Goal: Task Accomplishment & Management: Manage account settings

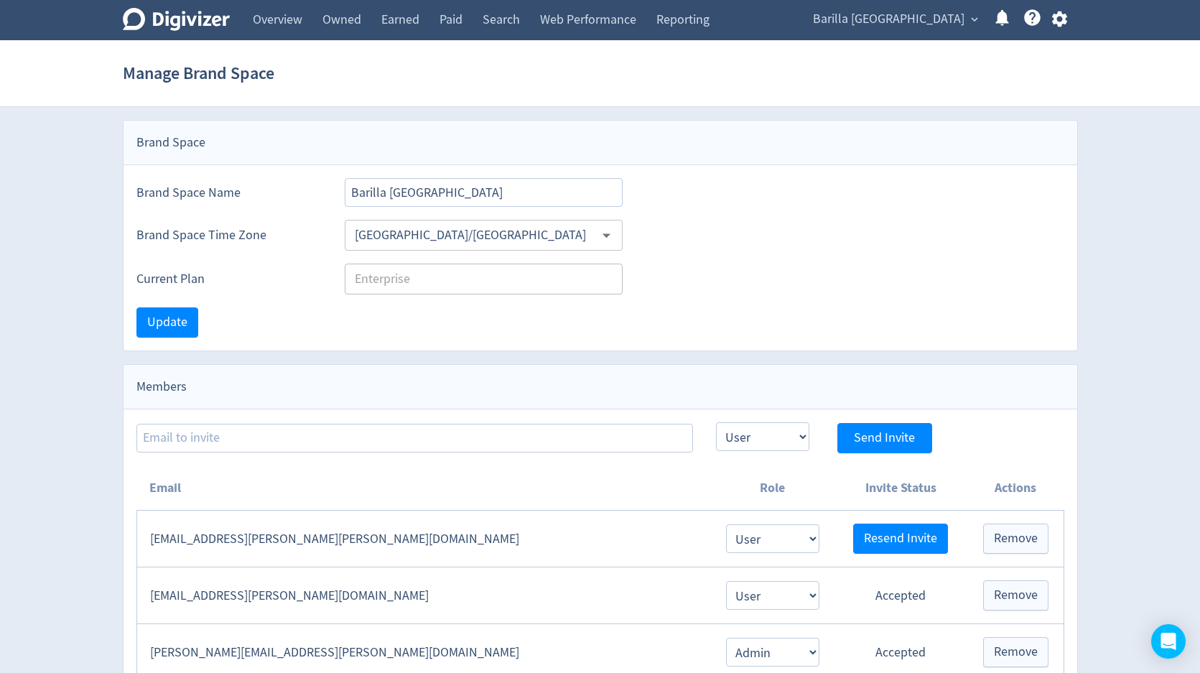
select select "USER"
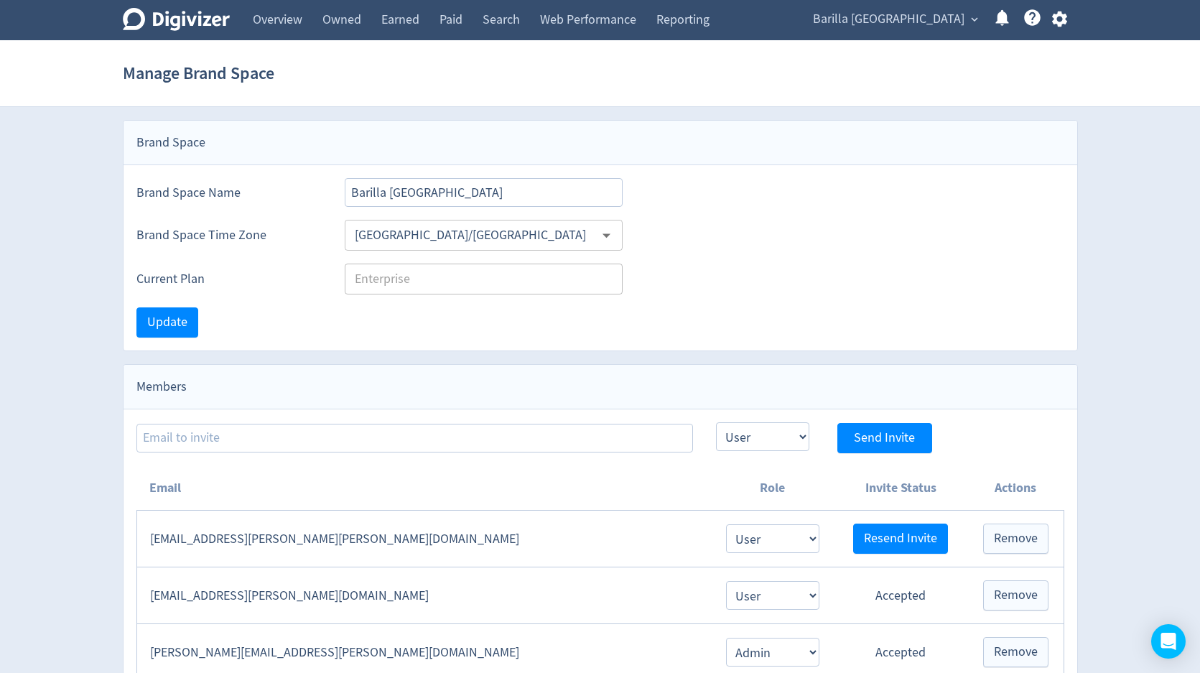
select select "USER"
click at [946, 20] on span "Barilla [GEOGRAPHIC_DATA]" at bounding box center [888, 19] width 151 height 23
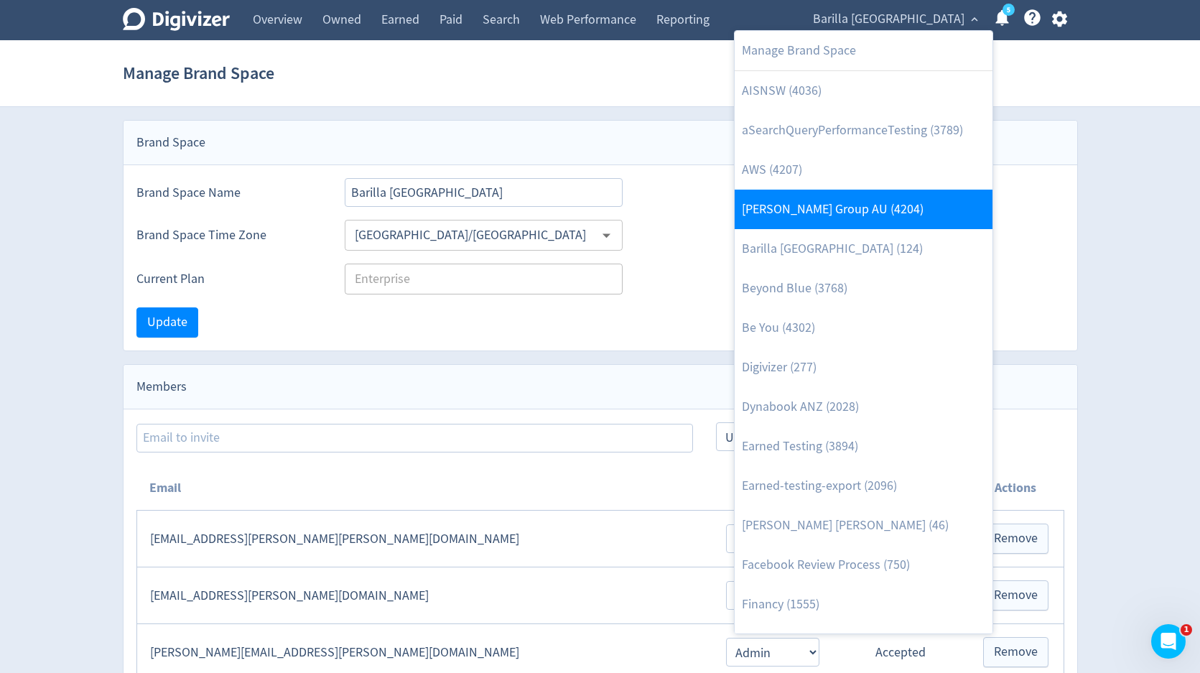
click at [841, 213] on link "[PERSON_NAME] Group AU (4204)" at bounding box center [863, 209] width 258 height 39
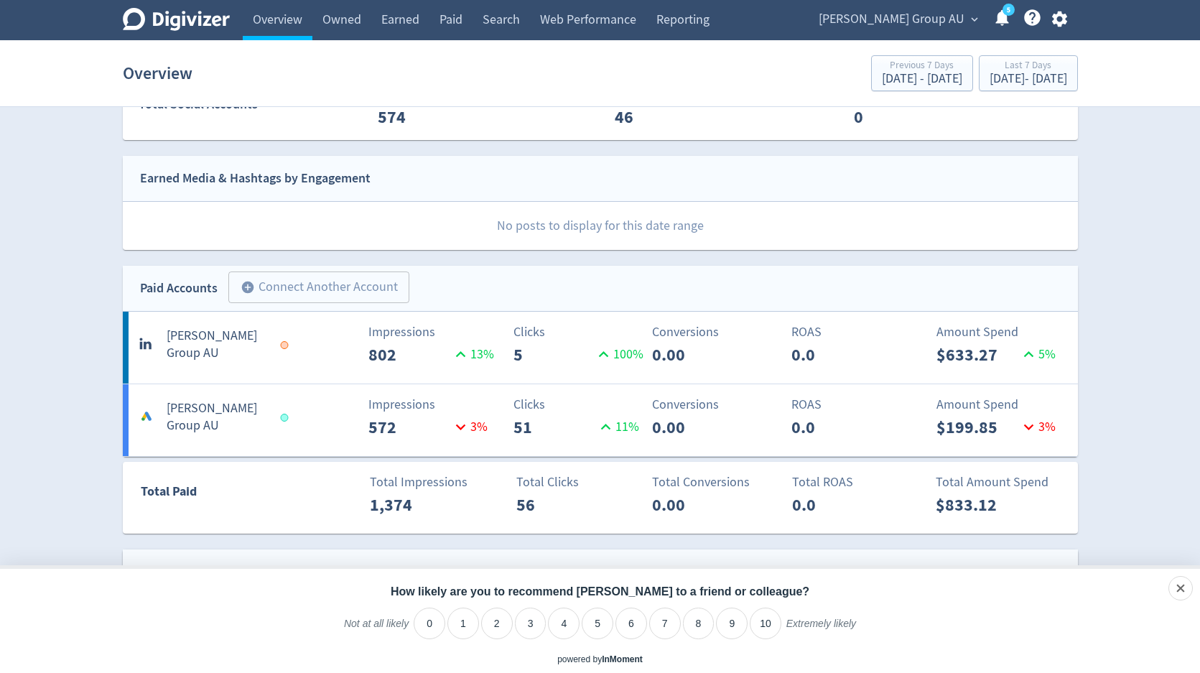
scroll to position [349, 0]
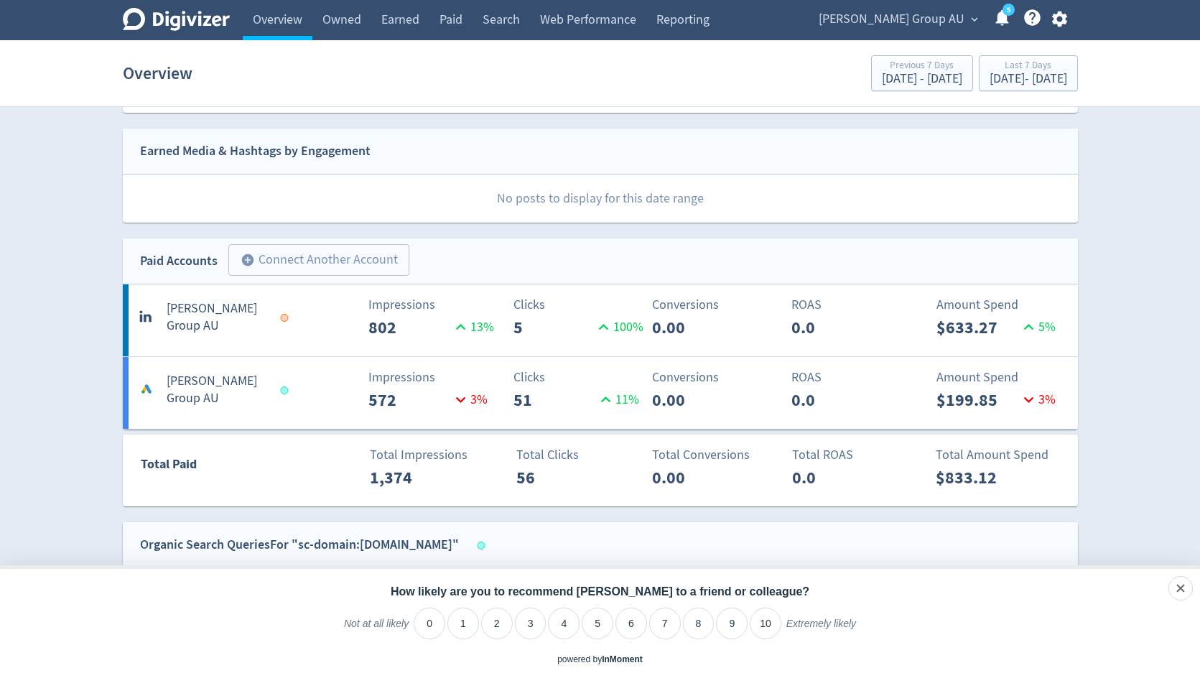
click at [1061, 19] on icon "button" at bounding box center [1059, 18] width 19 height 19
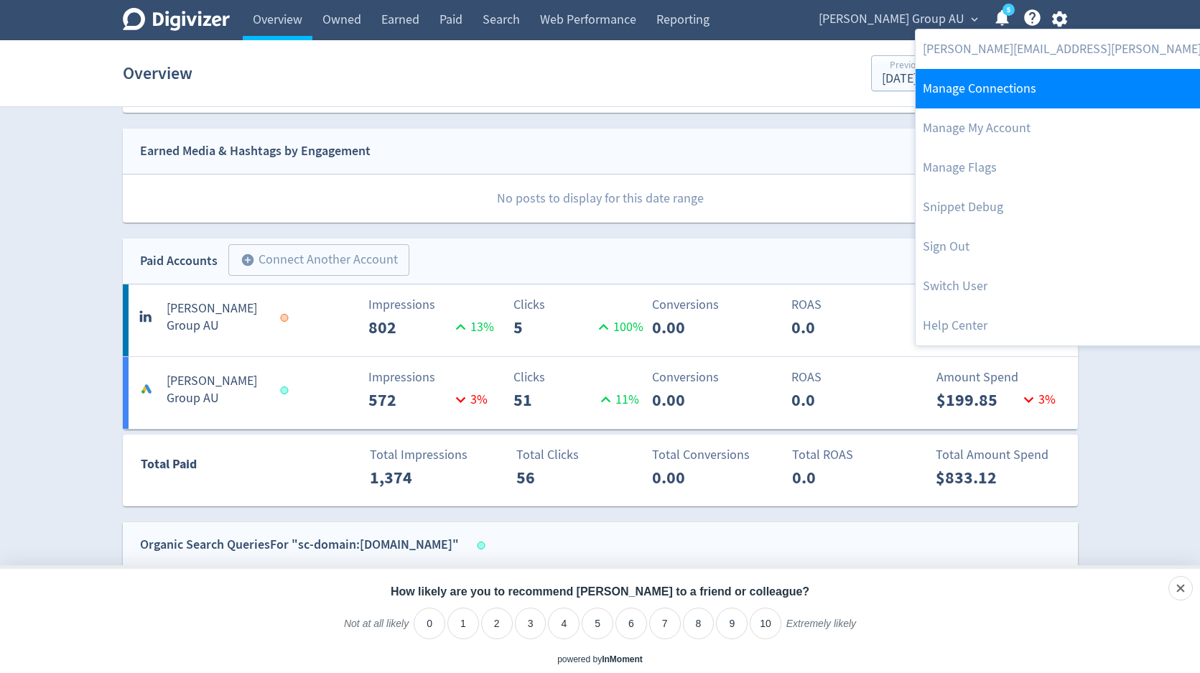
click at [1033, 85] on link "Manage Connections" at bounding box center [1106, 88] width 383 height 39
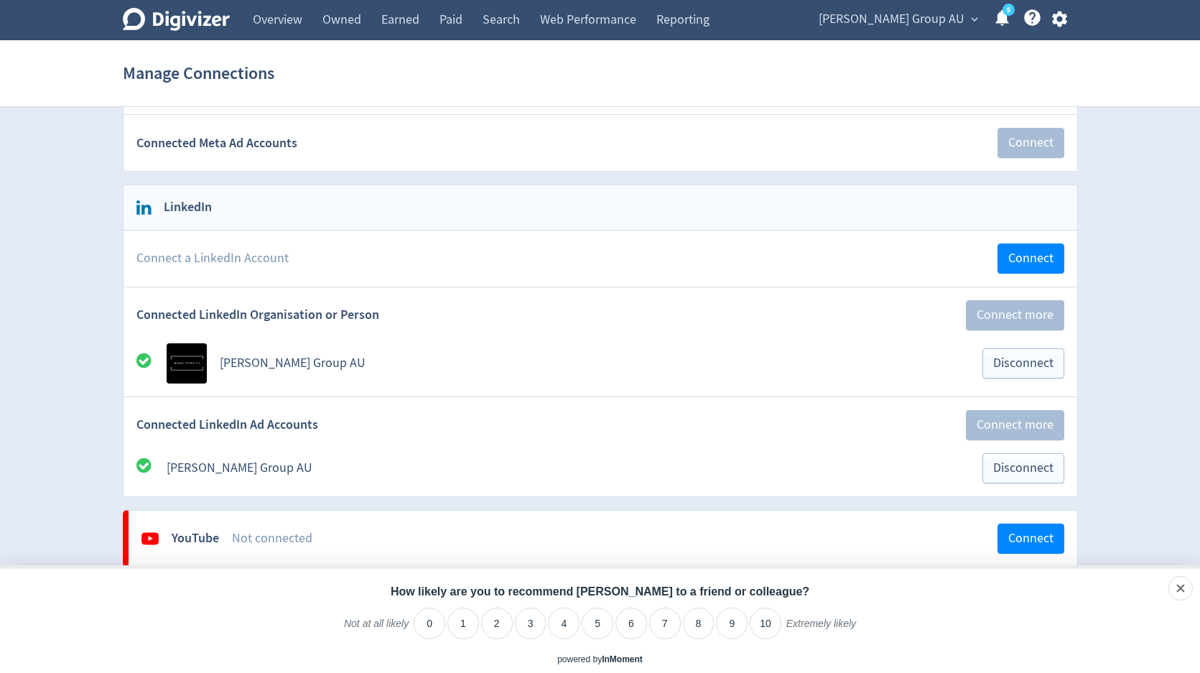
scroll to position [393, 0]
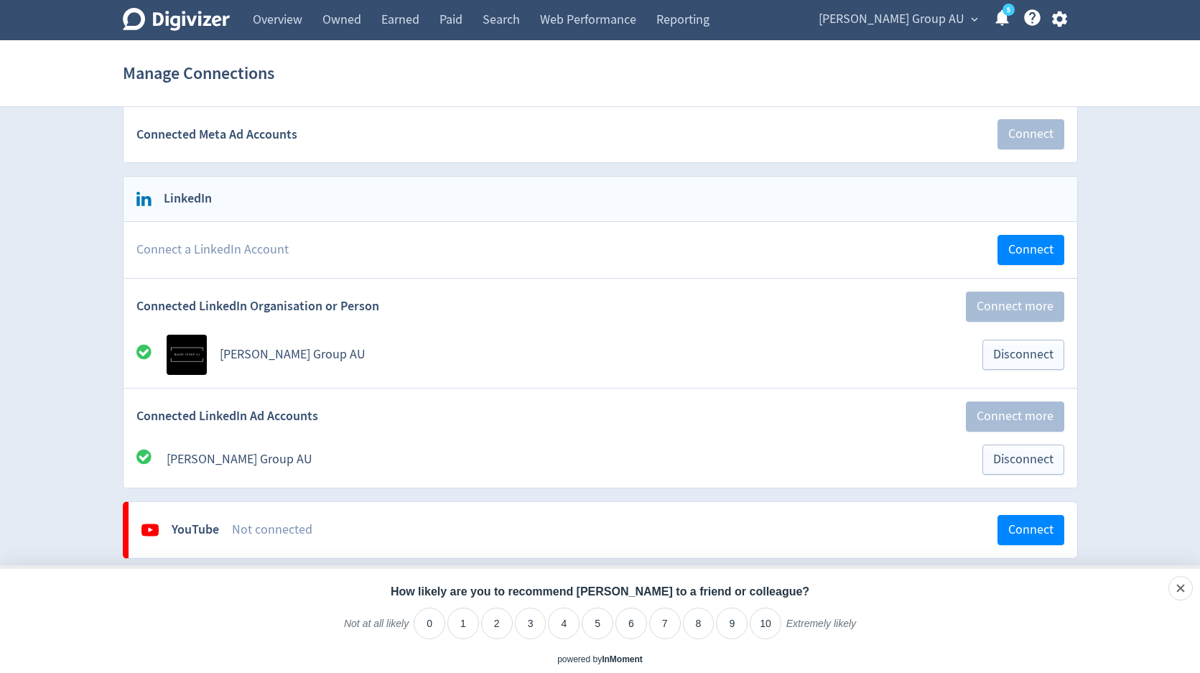
click at [901, 34] on div "[PERSON_NAME] Group AU expand_more 5 Help Center - Searchable support on using …" at bounding box center [940, 20] width 275 height 40
click at [897, 23] on span "[PERSON_NAME] Group AU" at bounding box center [891, 19] width 146 height 23
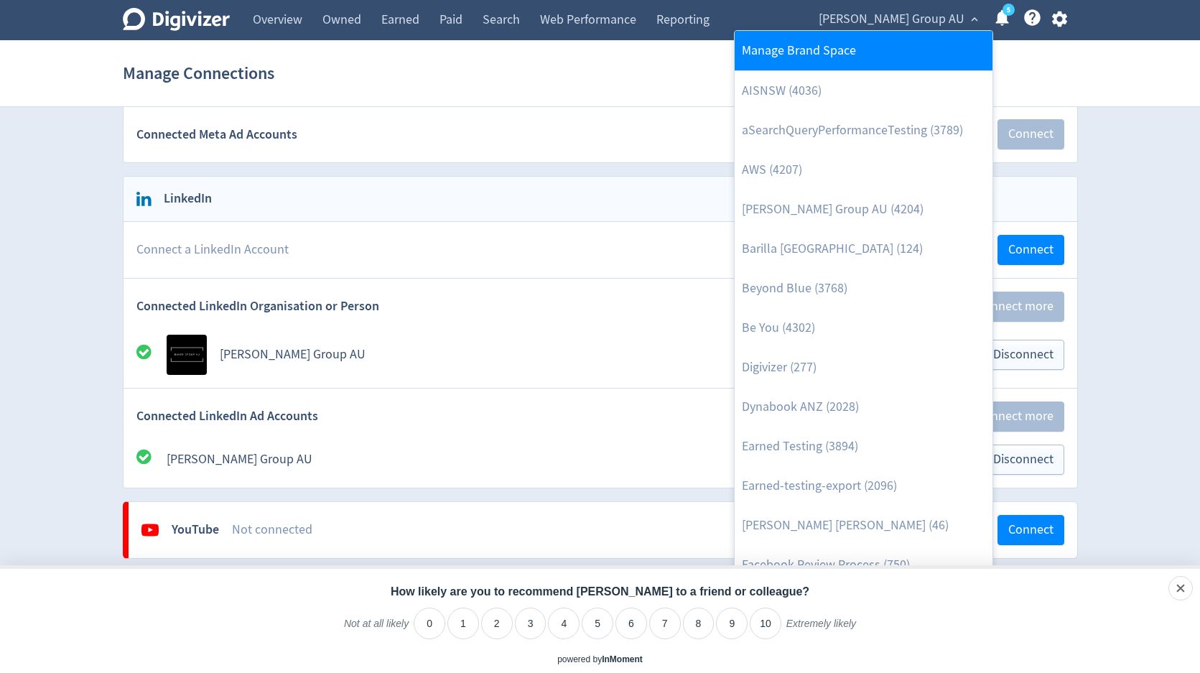
click at [862, 51] on link "Manage Brand Space" at bounding box center [863, 50] width 258 height 39
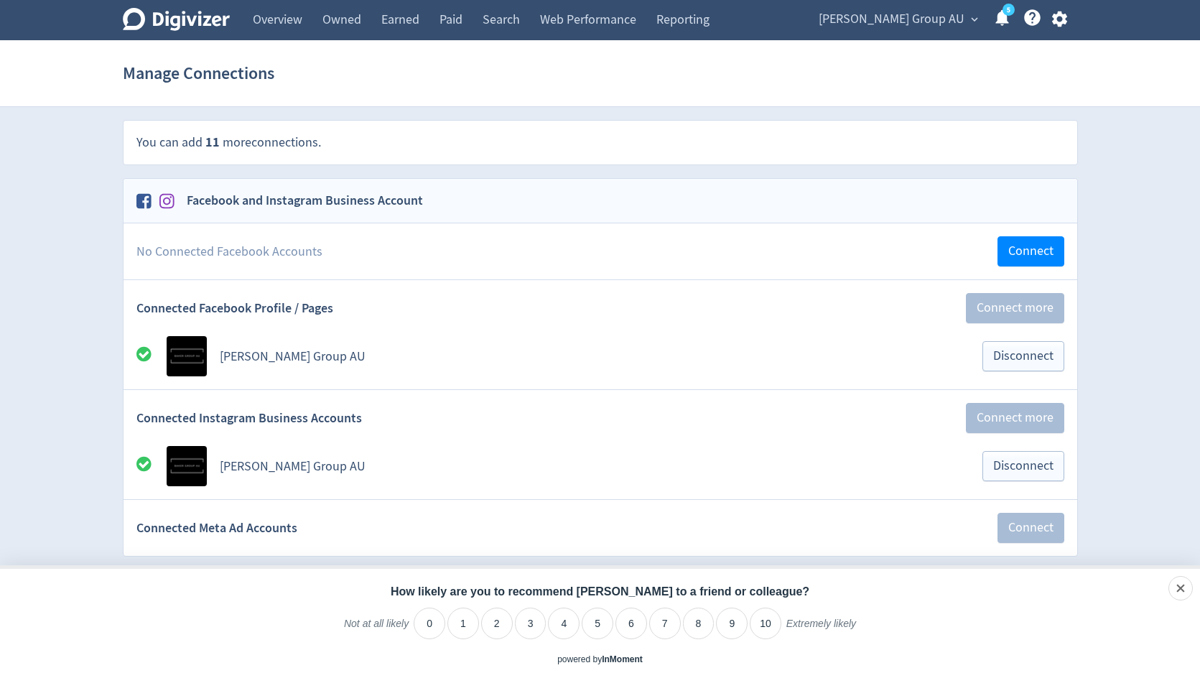
select select "USER"
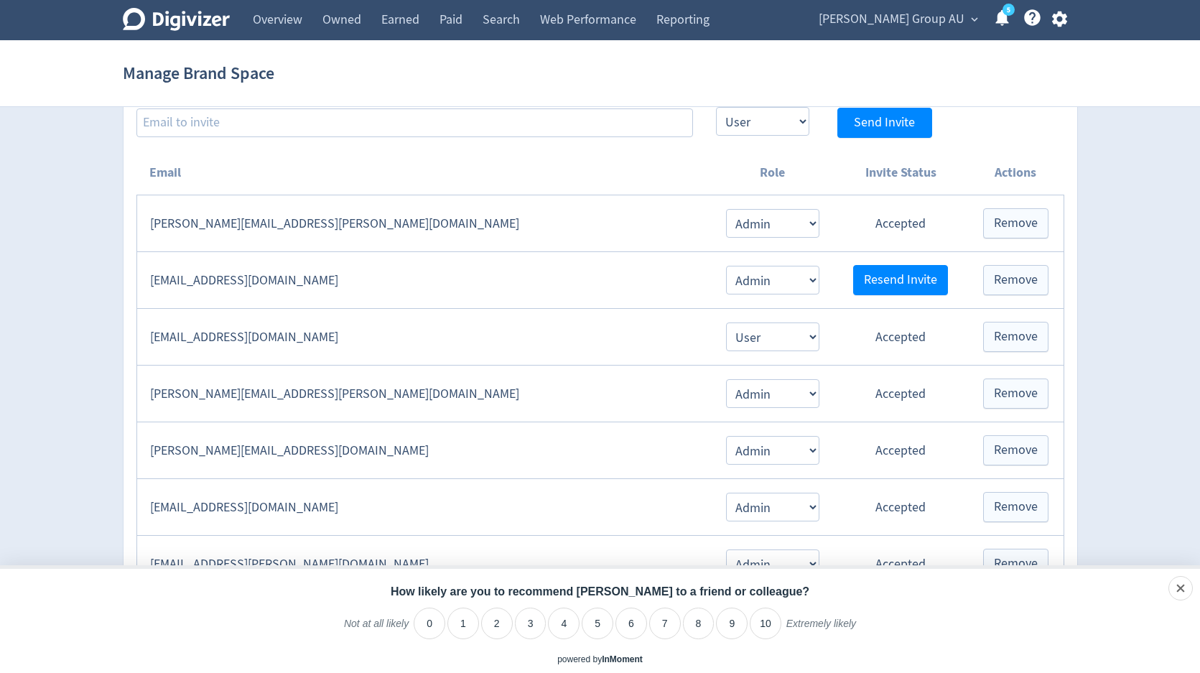
scroll to position [328, 0]
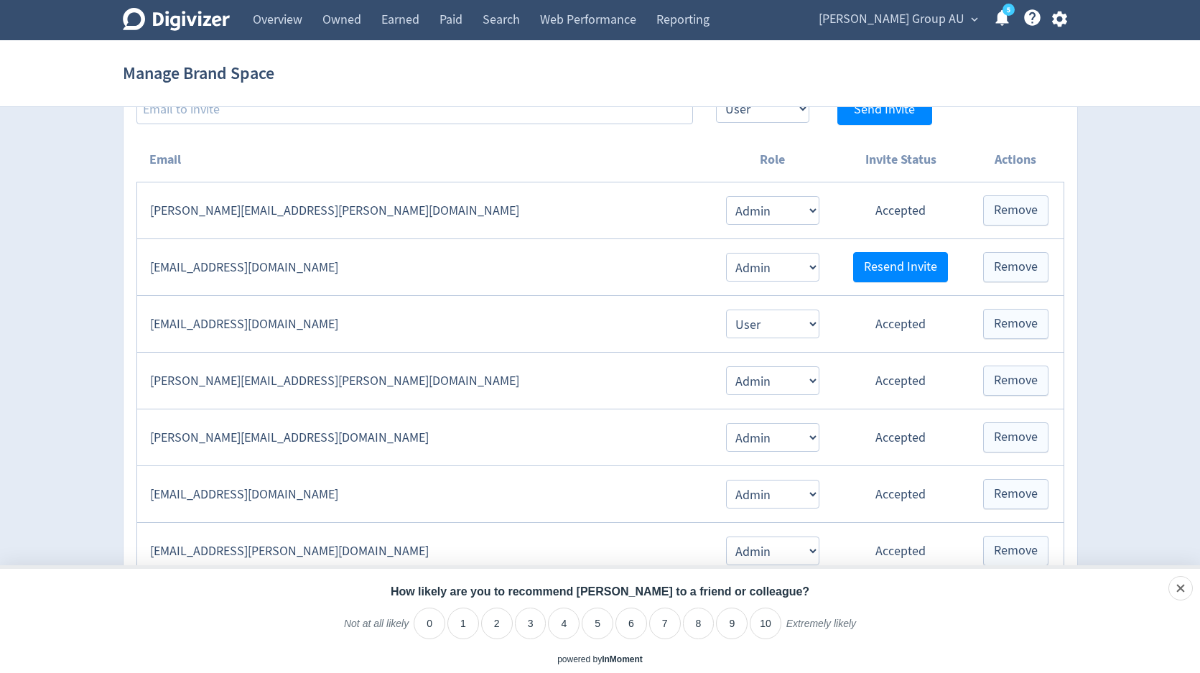
click at [271, 378] on td "[PERSON_NAME][EMAIL_ADDRESS][PERSON_NAME][DOMAIN_NAME]" at bounding box center [423, 381] width 574 height 57
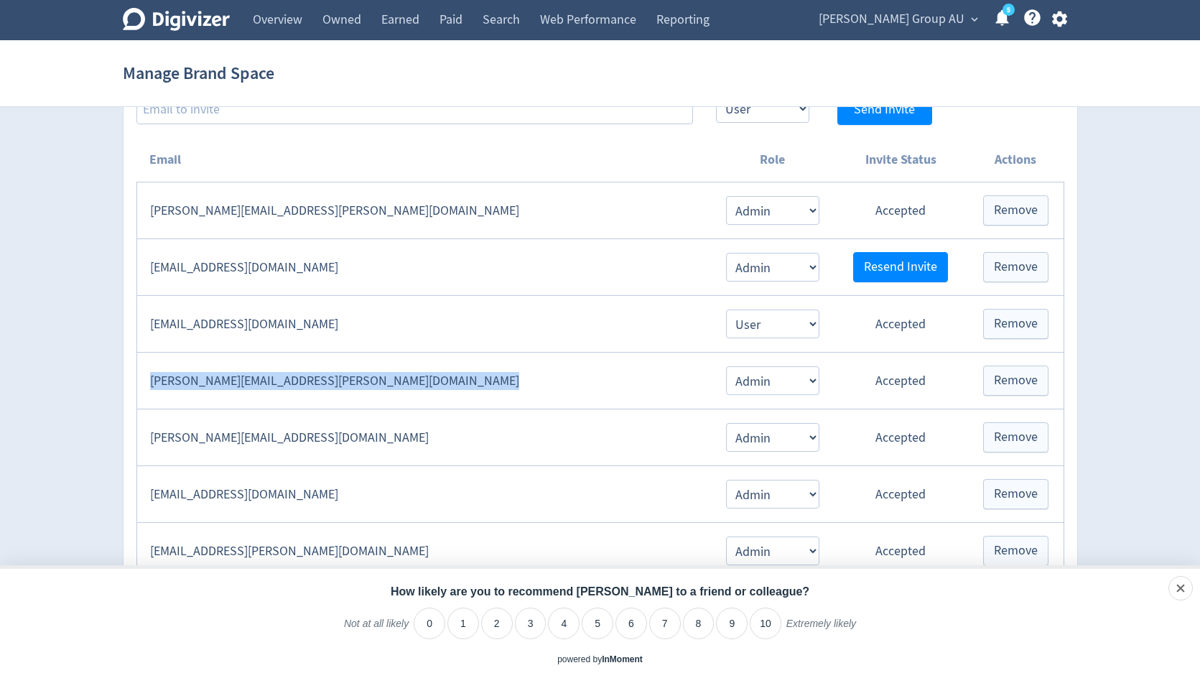
click at [271, 378] on td "[PERSON_NAME][EMAIL_ADDRESS][PERSON_NAME][DOMAIN_NAME]" at bounding box center [423, 381] width 574 height 57
copy td "[PERSON_NAME][EMAIL_ADDRESS][PERSON_NAME][DOMAIN_NAME]"
click at [1059, 22] on icon "button" at bounding box center [1059, 19] width 15 height 16
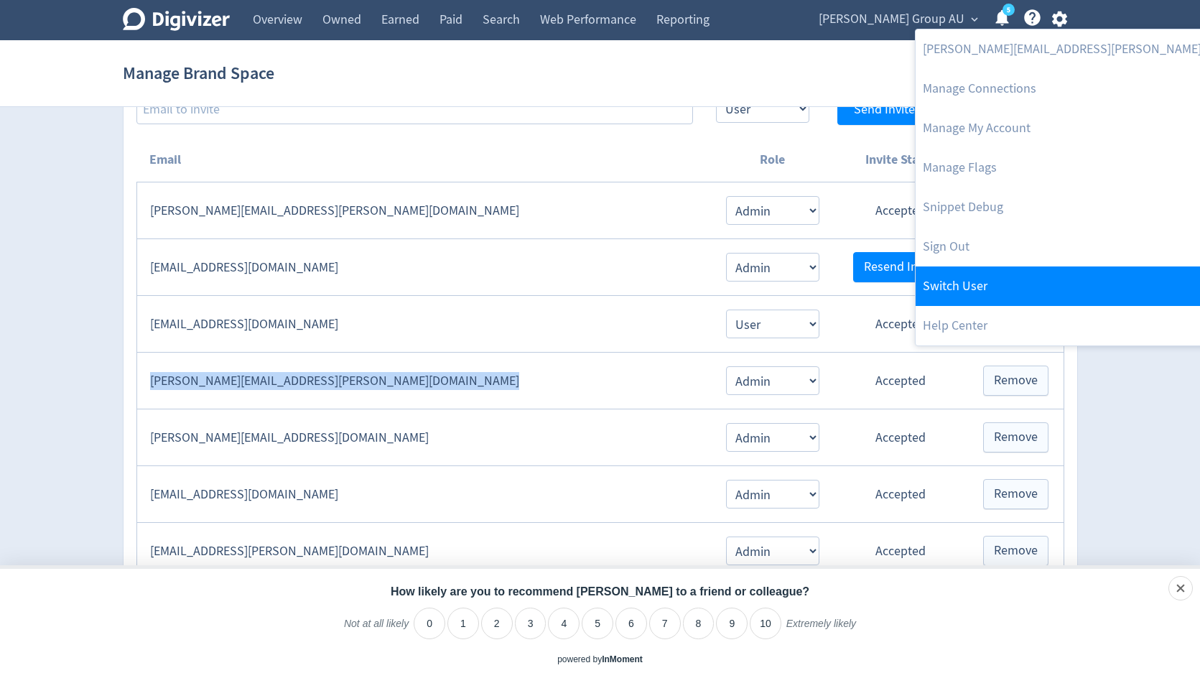
click at [993, 276] on link "Switch User" at bounding box center [1106, 285] width 383 height 39
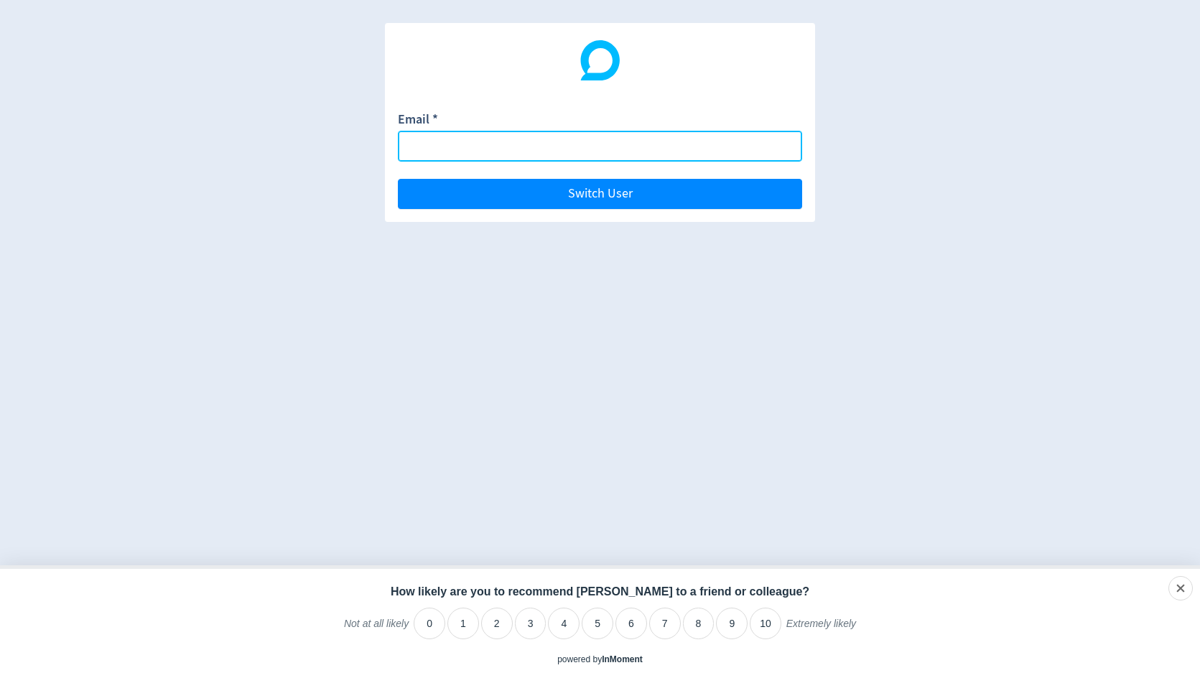
click at [768, 149] on input "Email *" at bounding box center [600, 146] width 404 height 31
paste input "[PERSON_NAME][EMAIL_ADDRESS][PERSON_NAME][DOMAIN_NAME]"
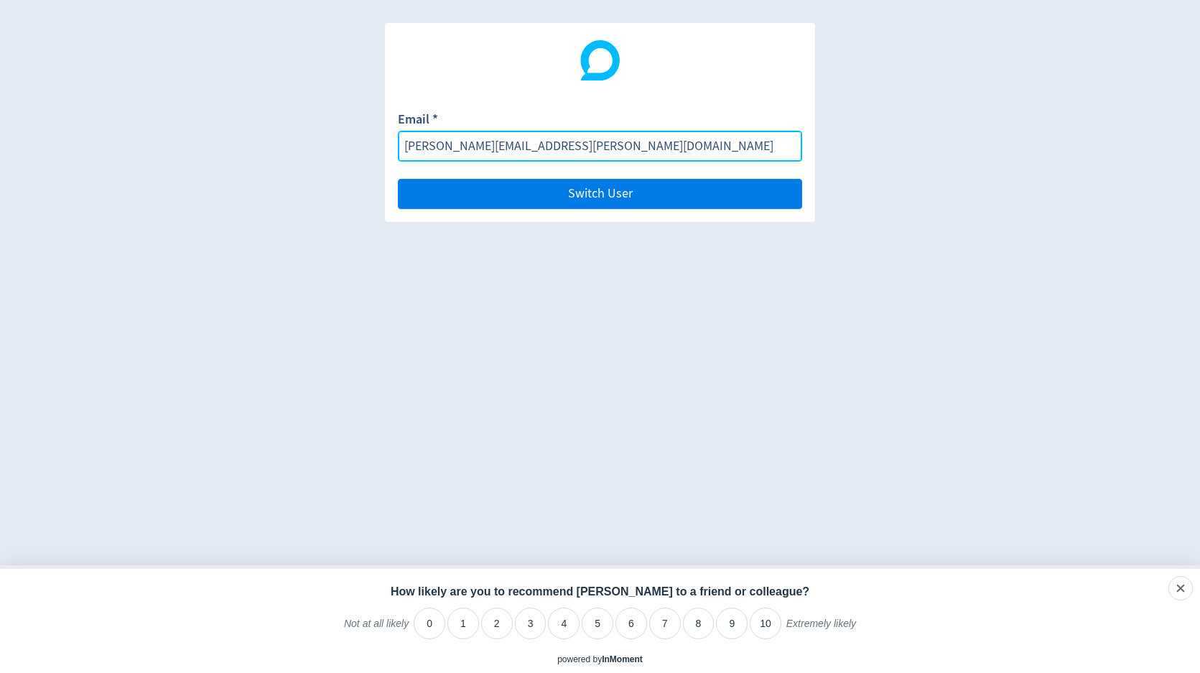
type input "[PERSON_NAME][EMAIL_ADDRESS][PERSON_NAME][DOMAIN_NAME]"
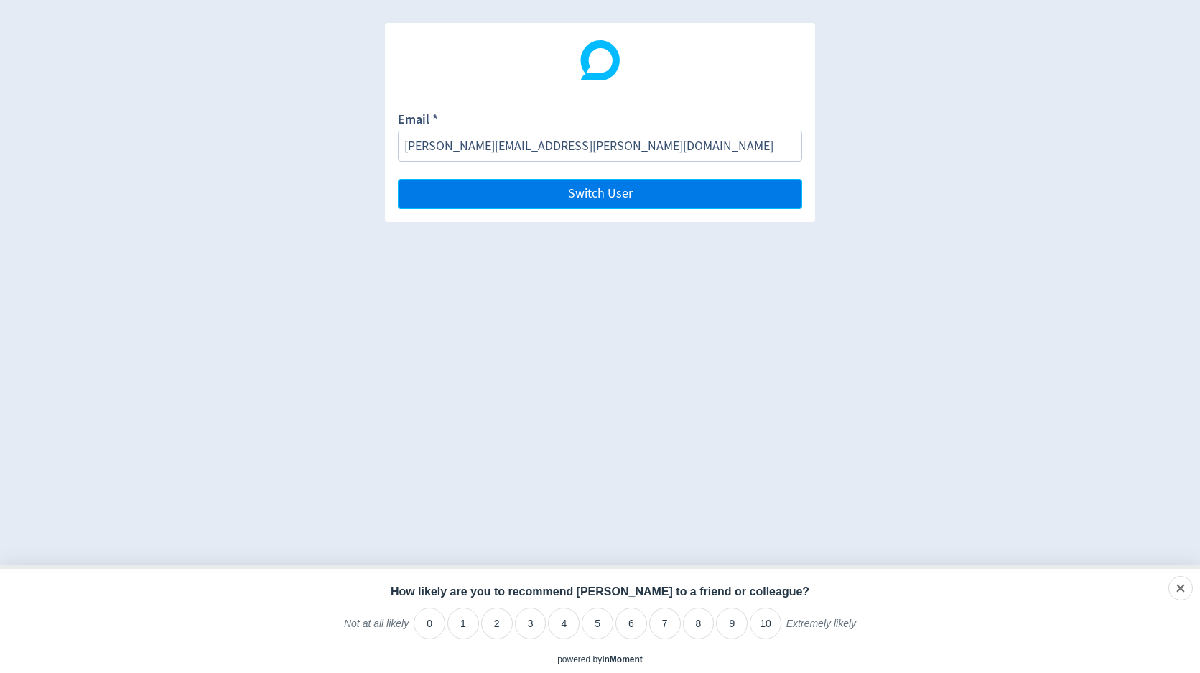
click at [768, 182] on button "Switch User" at bounding box center [600, 194] width 404 height 30
